Goal: Browse casually

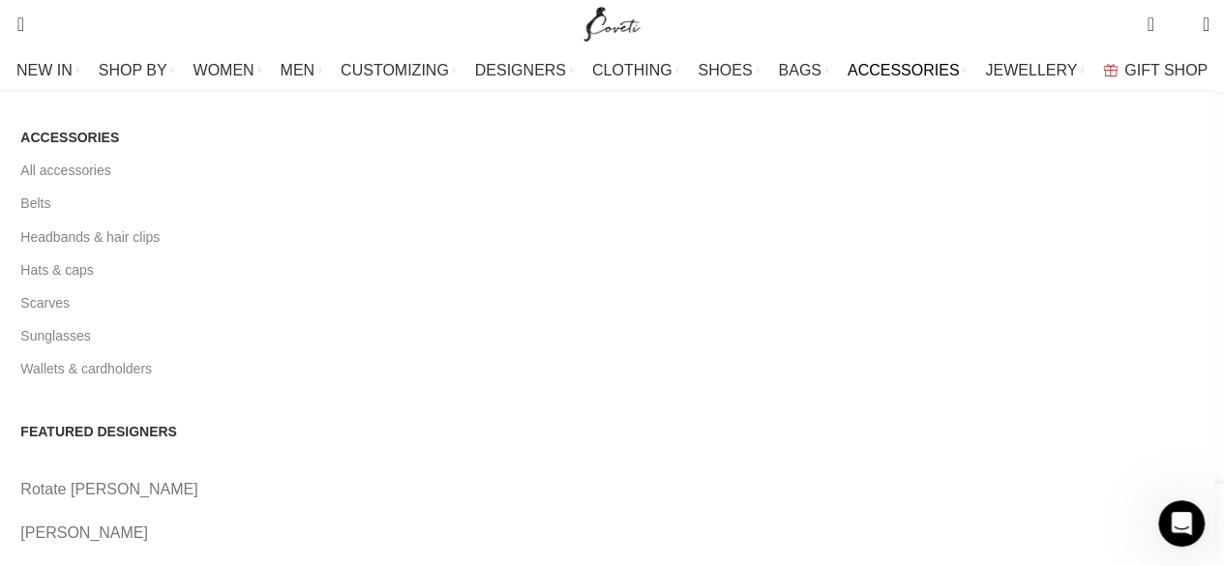
scroll to position [0, 1832]
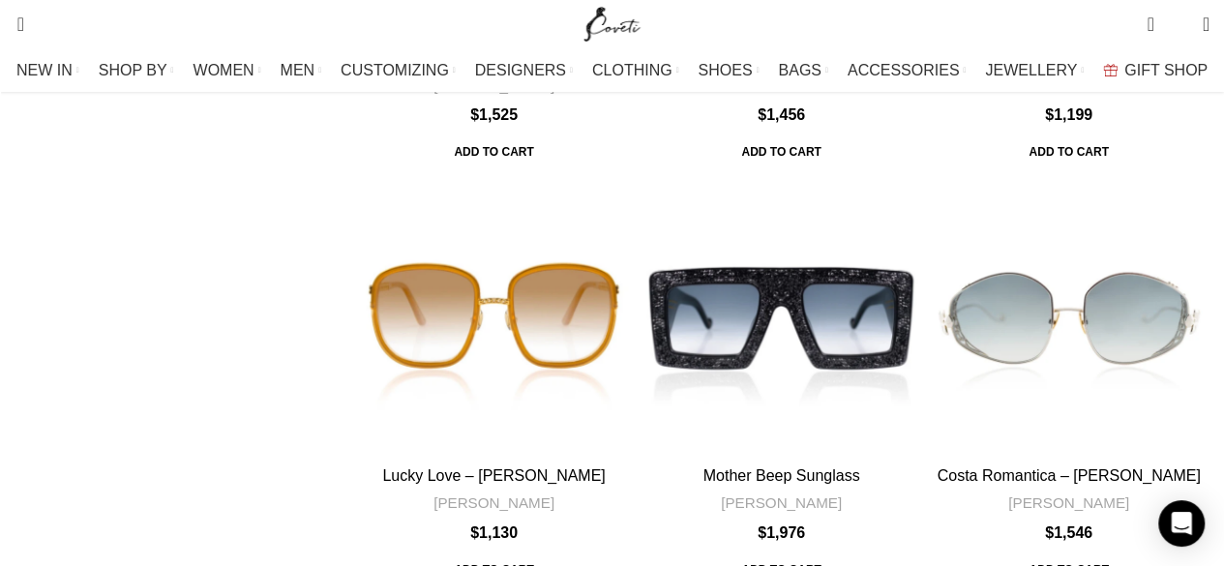
scroll to position [2998, 0]
